Goal: Information Seeking & Learning: Learn about a topic

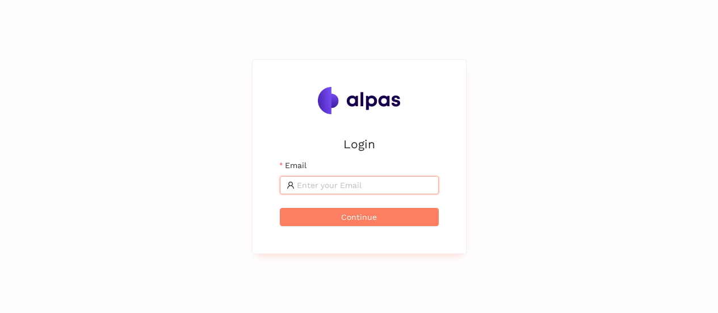
click at [394, 187] on input "Email" at bounding box center [364, 185] width 135 height 12
type input "karina.stival@landisgyr.com"
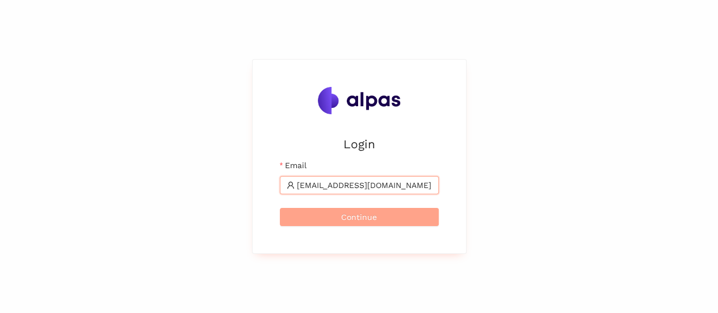
click at [382, 216] on button "Continue" at bounding box center [359, 217] width 159 height 18
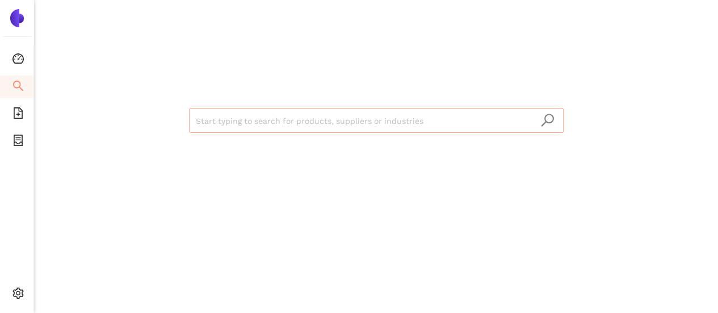
click at [275, 115] on input "search" at bounding box center [376, 120] width 361 height 25
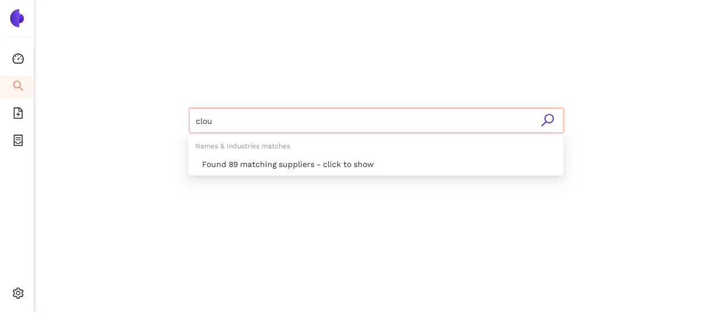
type input "cloud"
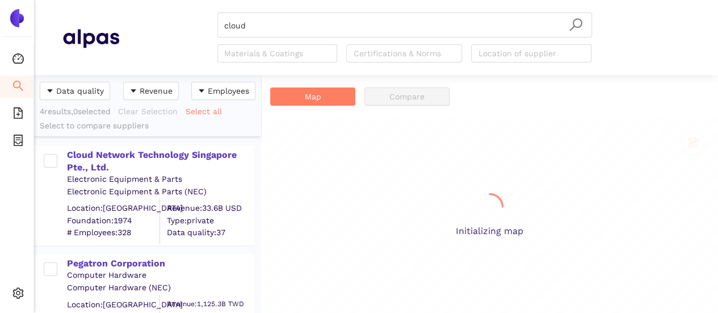
scroll to position [229, 218]
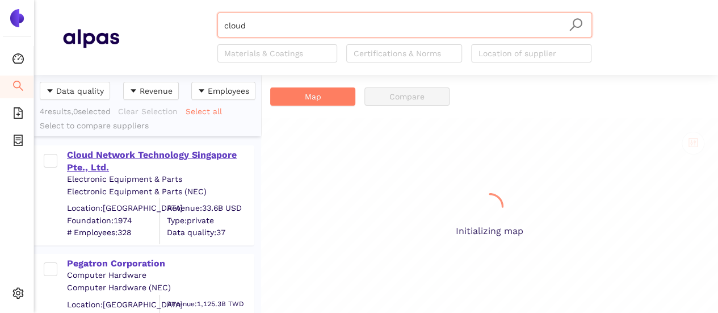
click at [124, 150] on div "Cloud Network Technology Singapore Pte., Ltd." at bounding box center [160, 162] width 186 height 26
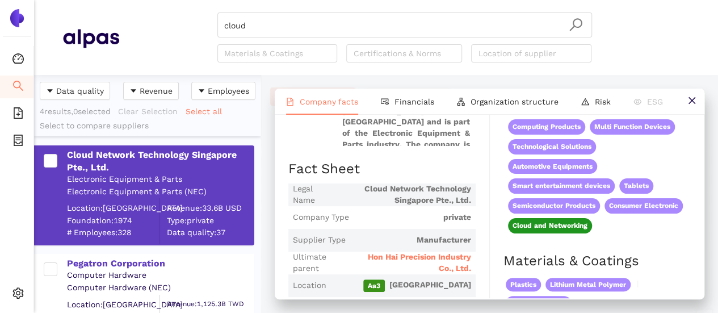
scroll to position [287, 0]
click at [250, 21] on input "cloud" at bounding box center [404, 25] width 361 height 25
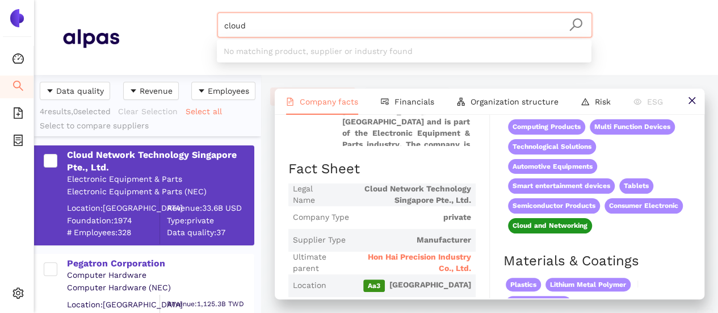
click at [268, 26] on input "cloud" at bounding box center [404, 25] width 361 height 25
click at [268, 24] on input "cloud" at bounding box center [404, 25] width 361 height 25
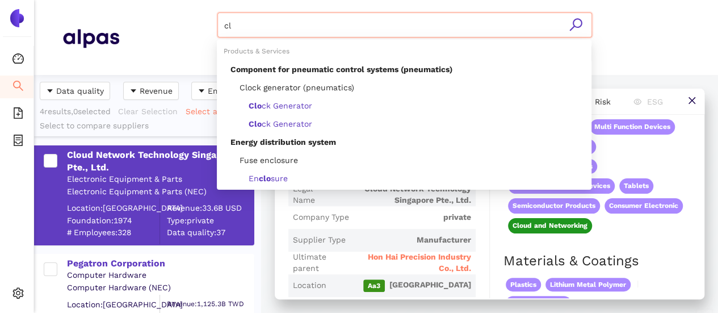
type input "c"
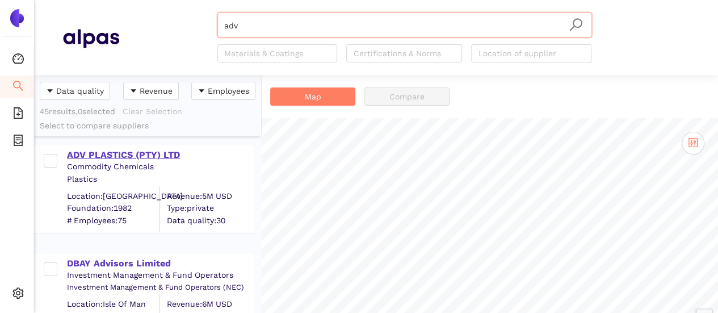
type input "adv"
click at [137, 151] on div "ADV PLASTICS (PTY) LTD" at bounding box center [160, 155] width 186 height 12
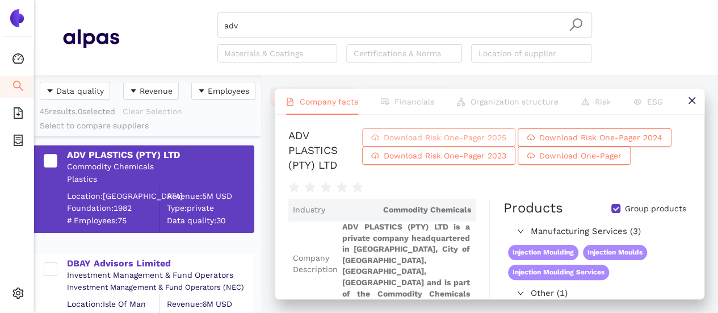
click at [470, 137] on span "Download Risk One-Pager 2025" at bounding box center [445, 137] width 123 height 12
click at [560, 144] on button "Download Risk One-Pager 2024" at bounding box center [595, 137] width 154 height 18
click at [610, 135] on span "Download Risk One-Pager 2024" at bounding box center [600, 137] width 123 height 12
click at [445, 135] on span "Download Risk One-Pager 2025" at bounding box center [445, 137] width 123 height 12
click at [689, 98] on icon "close" at bounding box center [692, 100] width 9 height 9
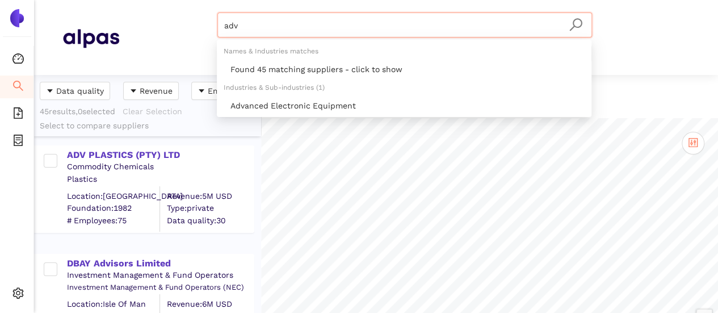
drag, startPoint x: 238, startPoint y: 34, endPoint x: 183, endPoint y: -9, distance: 69.6
click at [183, 0] on html "Dashboard Search eSourcing Templates eSourcing Projects Settings adv Materials …" at bounding box center [359, 156] width 718 height 313
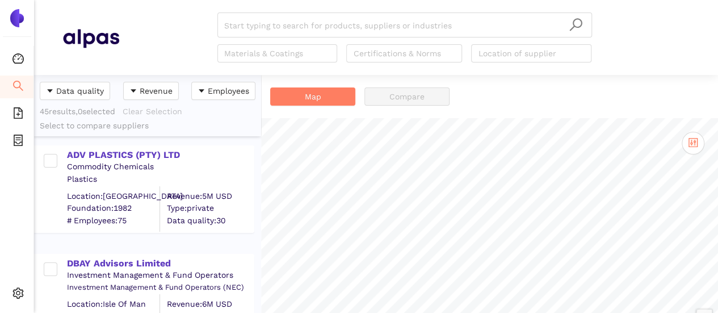
click at [93, 37] on img at bounding box center [90, 38] width 57 height 28
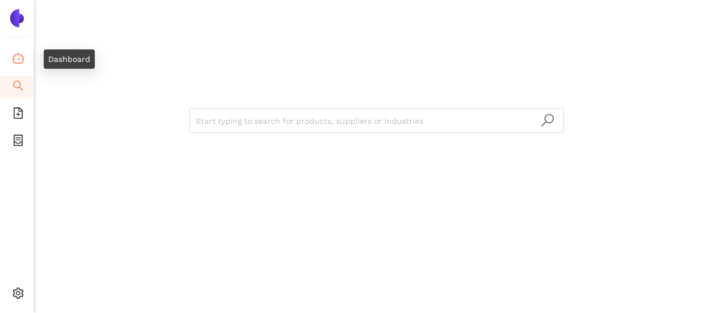
click at [18, 61] on icon "dashboard" at bounding box center [17, 58] width 11 height 11
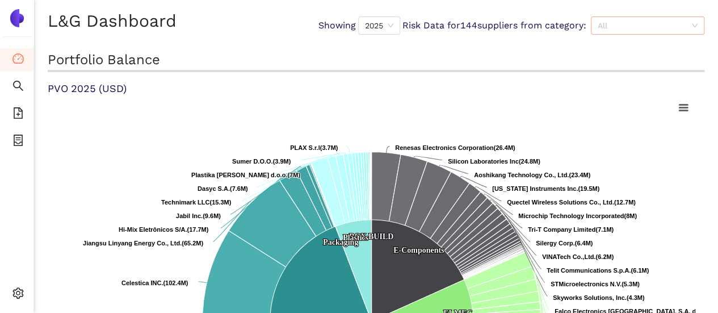
click at [634, 22] on span "All" at bounding box center [648, 25] width 100 height 17
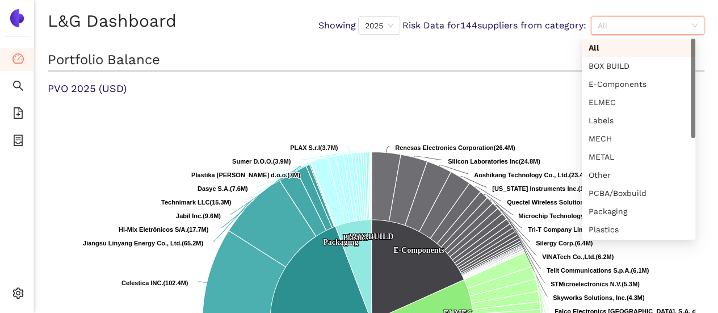
drag, startPoint x: 642, startPoint y: 28, endPoint x: 634, endPoint y: 28, distance: 7.4
click at [642, 28] on span "All" at bounding box center [648, 25] width 100 height 17
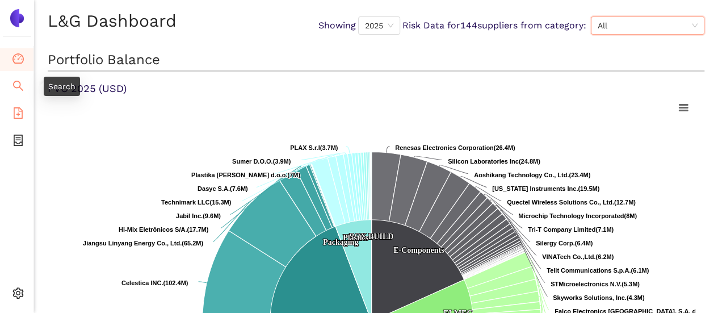
drag, startPoint x: 12, startPoint y: 83, endPoint x: 30, endPoint y: 114, distance: 35.6
click at [12, 83] on icon "search" at bounding box center [17, 85] width 11 height 11
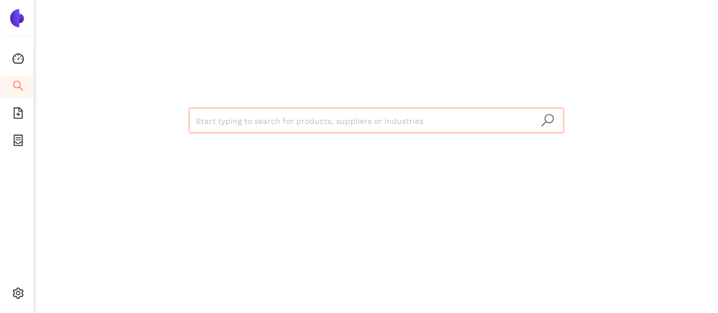
click at [287, 121] on input "search" at bounding box center [376, 120] width 361 height 25
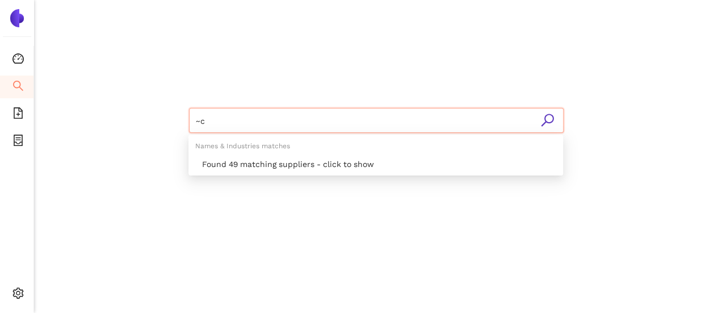
type input "~"
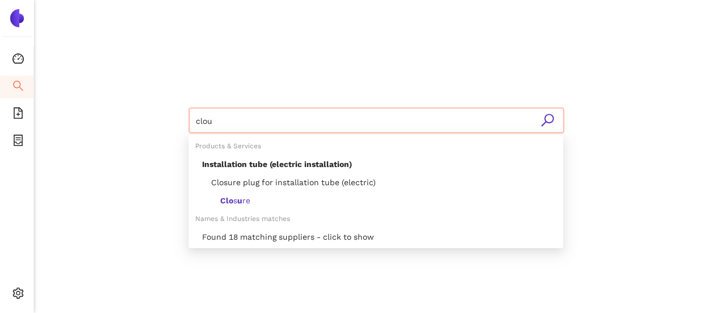
type input "cloud"
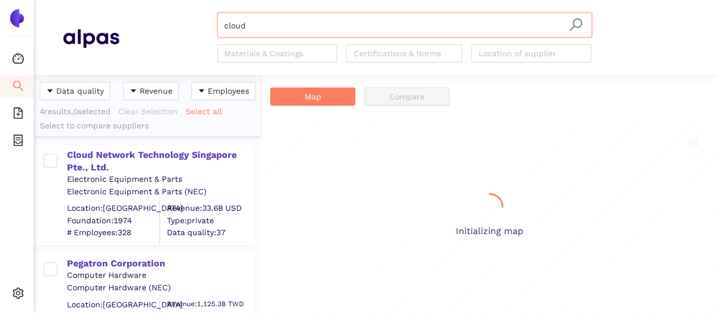
scroll to position [229, 218]
click at [200, 150] on div "Cloud Network Technology Singapore Pte., Ltd." at bounding box center [160, 162] width 186 height 26
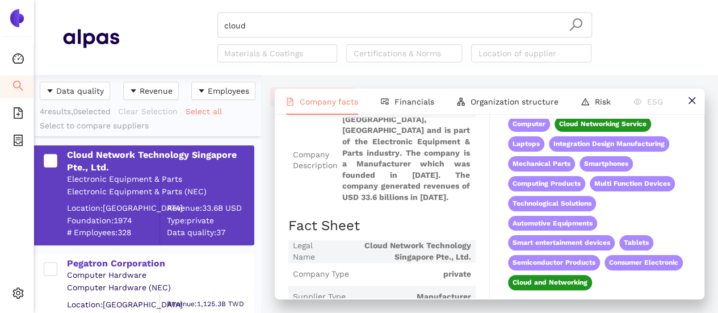
scroll to position [287, 0]
drag, startPoint x: 694, startPoint y: 94, endPoint x: 513, endPoint y: 47, distance: 186.6
click at [694, 94] on button at bounding box center [692, 102] width 26 height 26
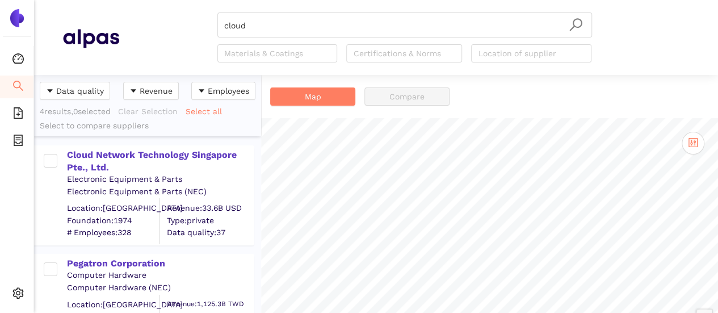
click at [14, 18] on img at bounding box center [17, 18] width 18 height 18
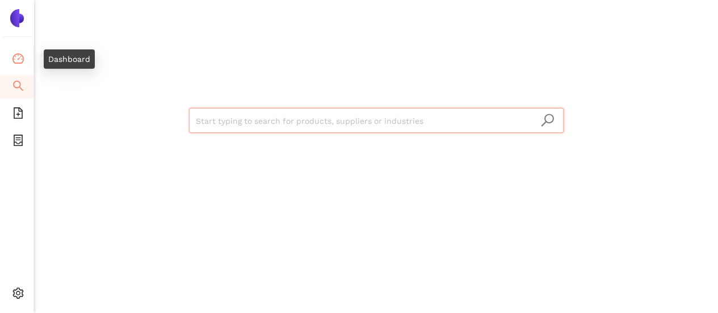
click at [22, 55] on icon "dashboard" at bounding box center [17, 58] width 11 height 10
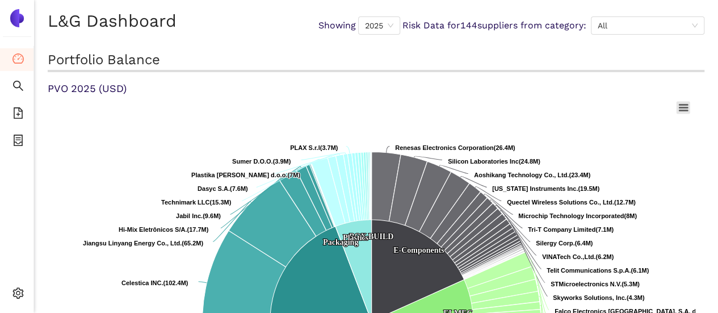
click at [686, 109] on rect at bounding box center [684, 107] width 14 height 12
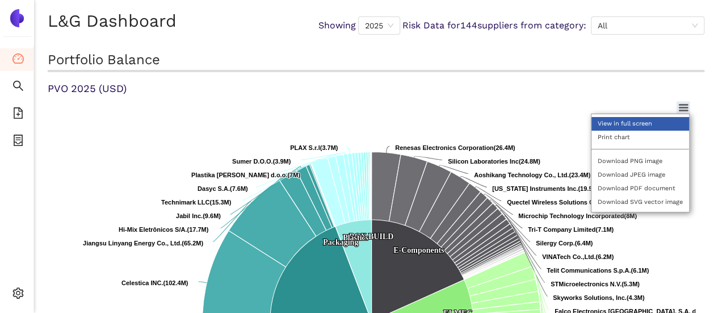
click at [620, 125] on li "View in full screen" at bounding box center [641, 124] width 98 height 14
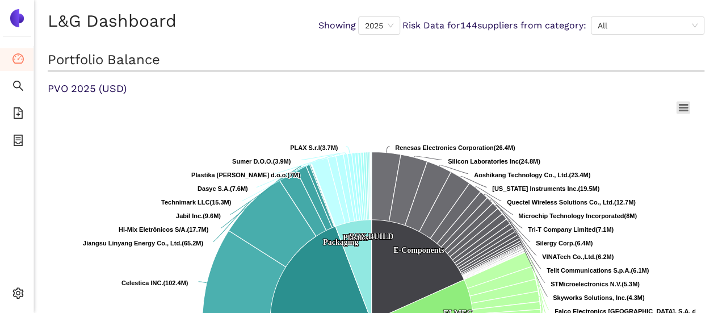
click at [689, 108] on rect at bounding box center [684, 107] width 14 height 12
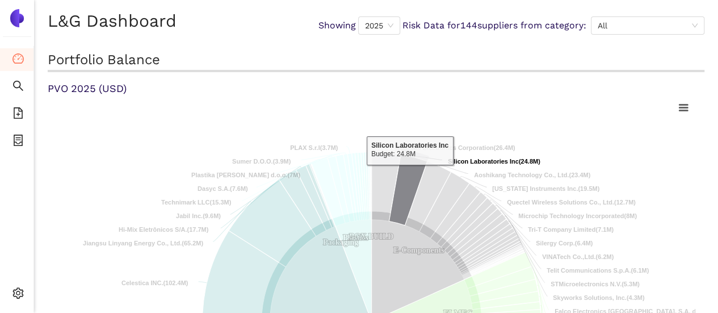
click at [410, 174] on icon at bounding box center [408, 189] width 38 height 71
click at [411, 179] on icon at bounding box center [408, 189] width 38 height 71
